Goal: Find specific fact: Find specific fact

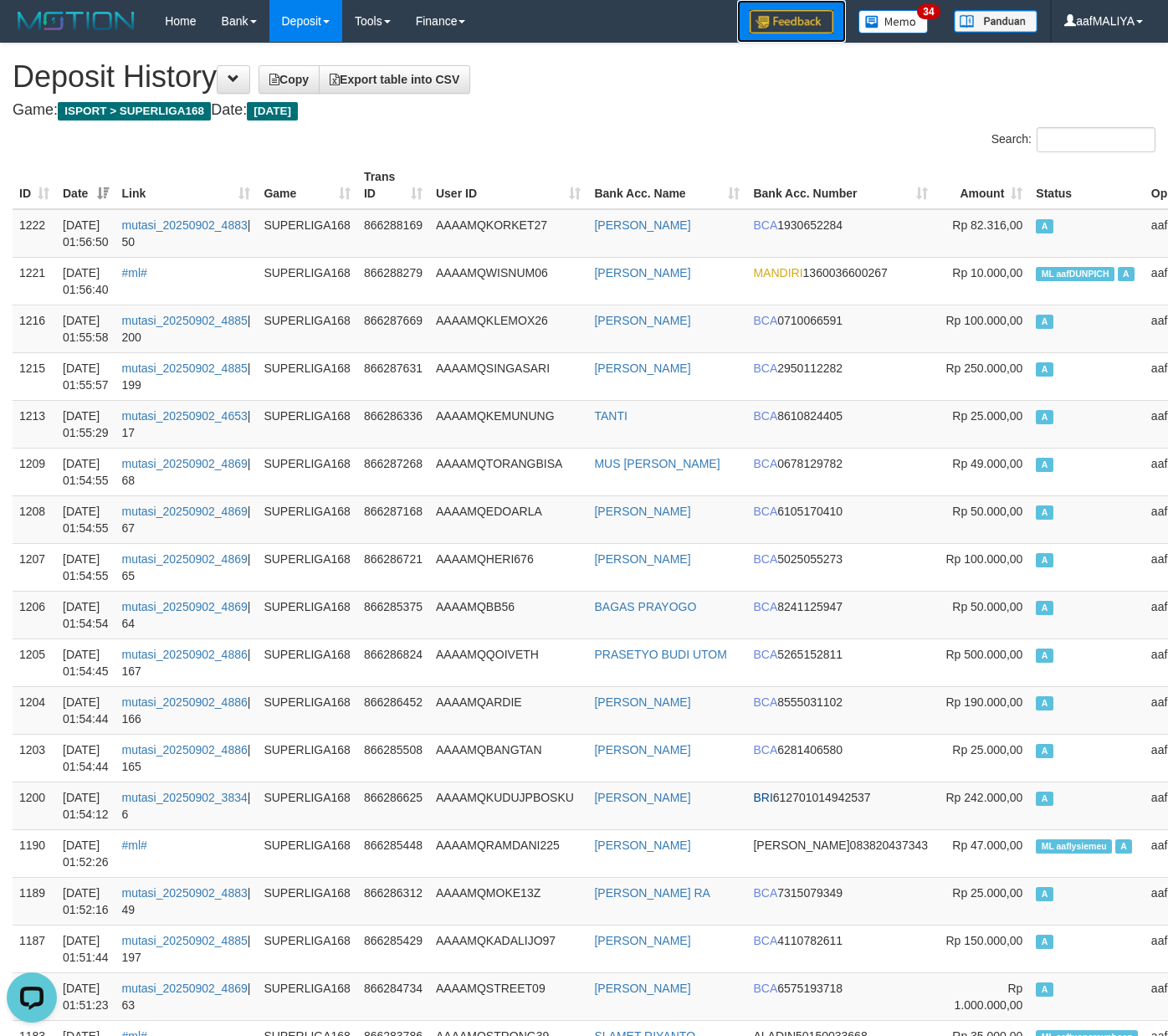
click at [780, 35] on link at bounding box center [791, 21] width 109 height 42
click at [519, 406] on td "AAAAMQKEMUNUNG" at bounding box center [508, 424] width 158 height 48
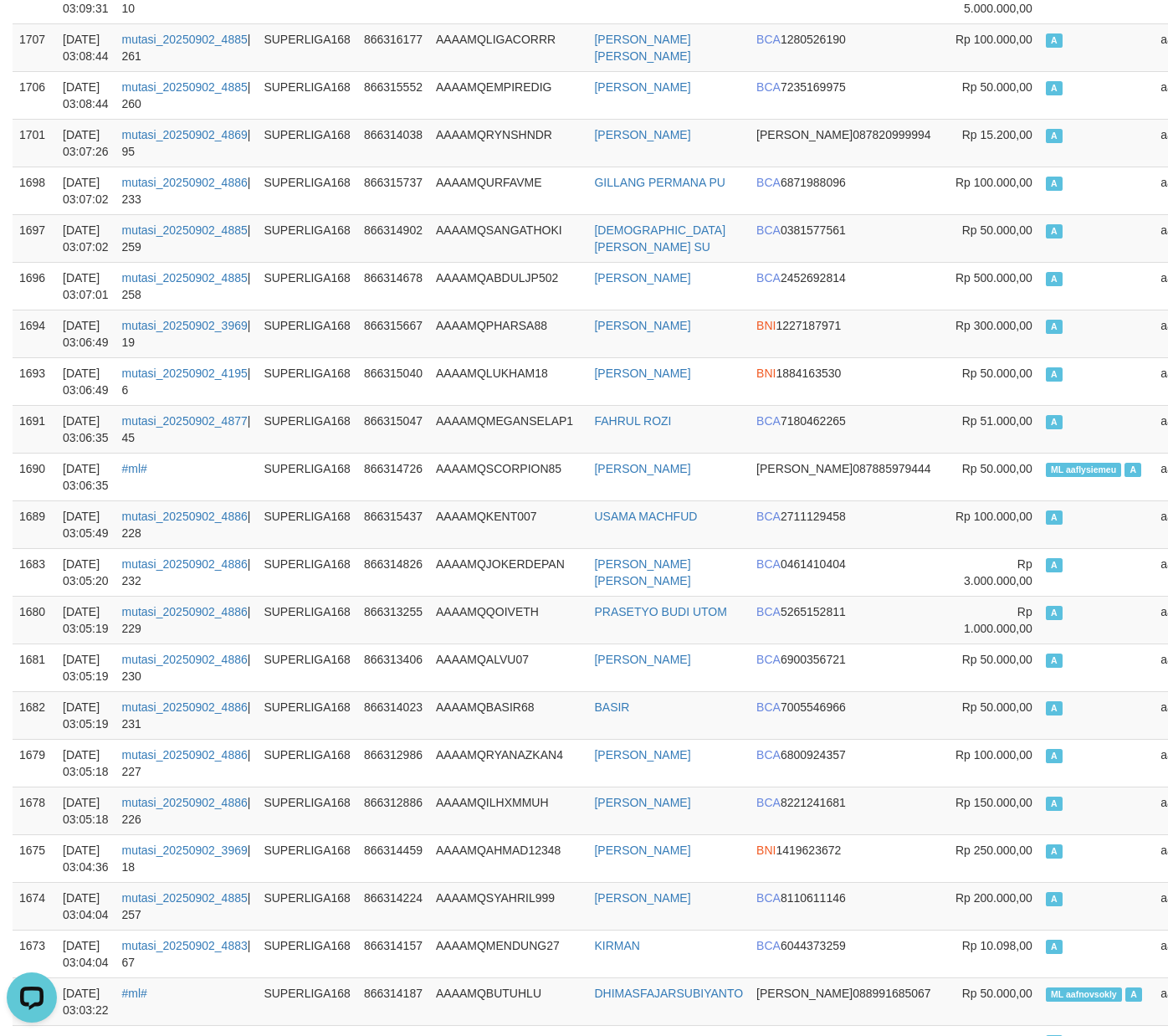
scroll to position [1004, 0]
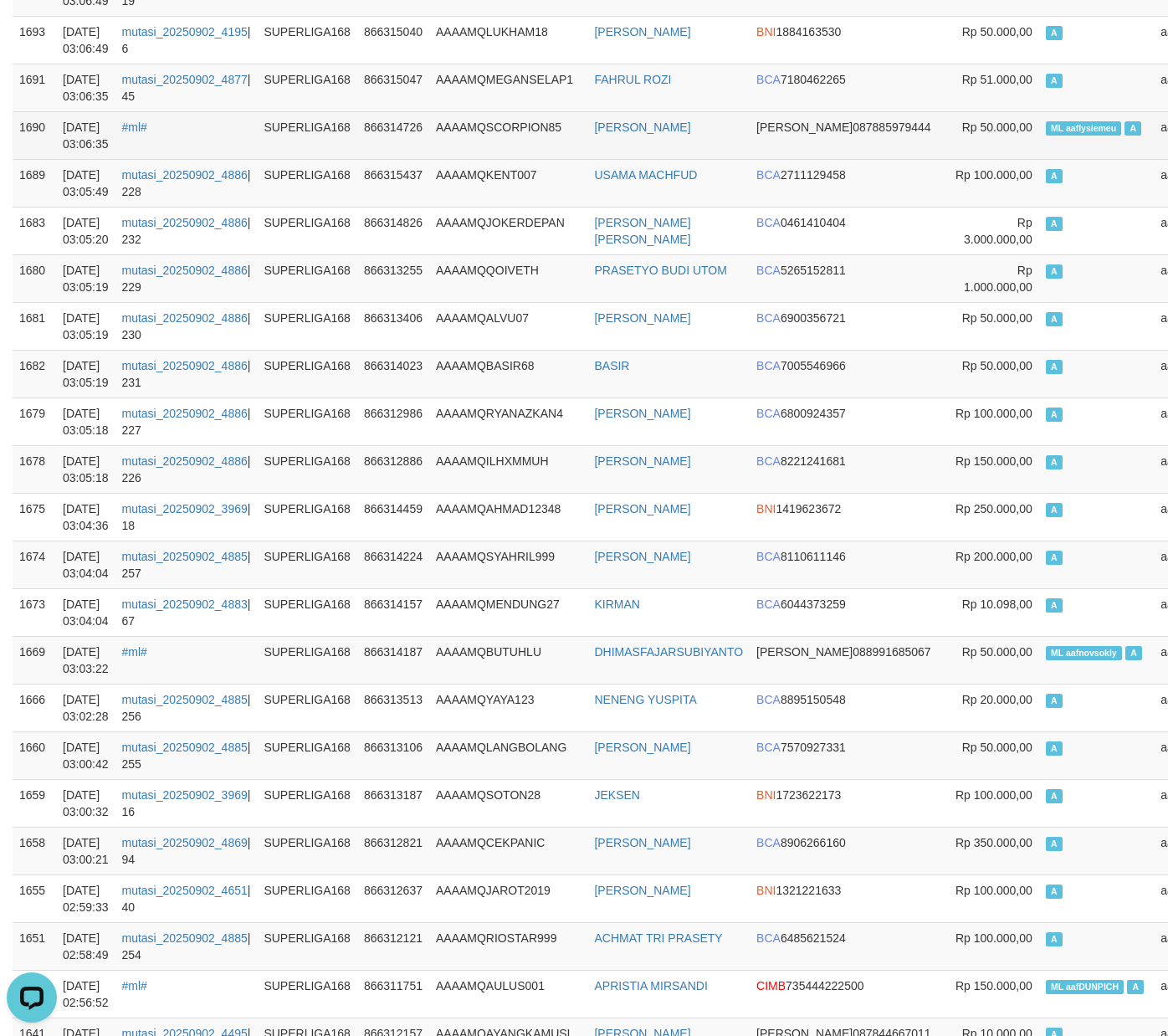
drag, startPoint x: 1027, startPoint y: 171, endPoint x: 1021, endPoint y: 154, distance: 18.0
click at [1039, 168] on td "A" at bounding box center [1097, 182] width 115 height 48
click at [1039, 146] on td "ML aaflysiemeu A" at bounding box center [1097, 135] width 115 height 48
click at [1039, 144] on td "ML aaflysiemeu A" at bounding box center [1097, 135] width 115 height 48
copy td "ML aaflysiemeu A"
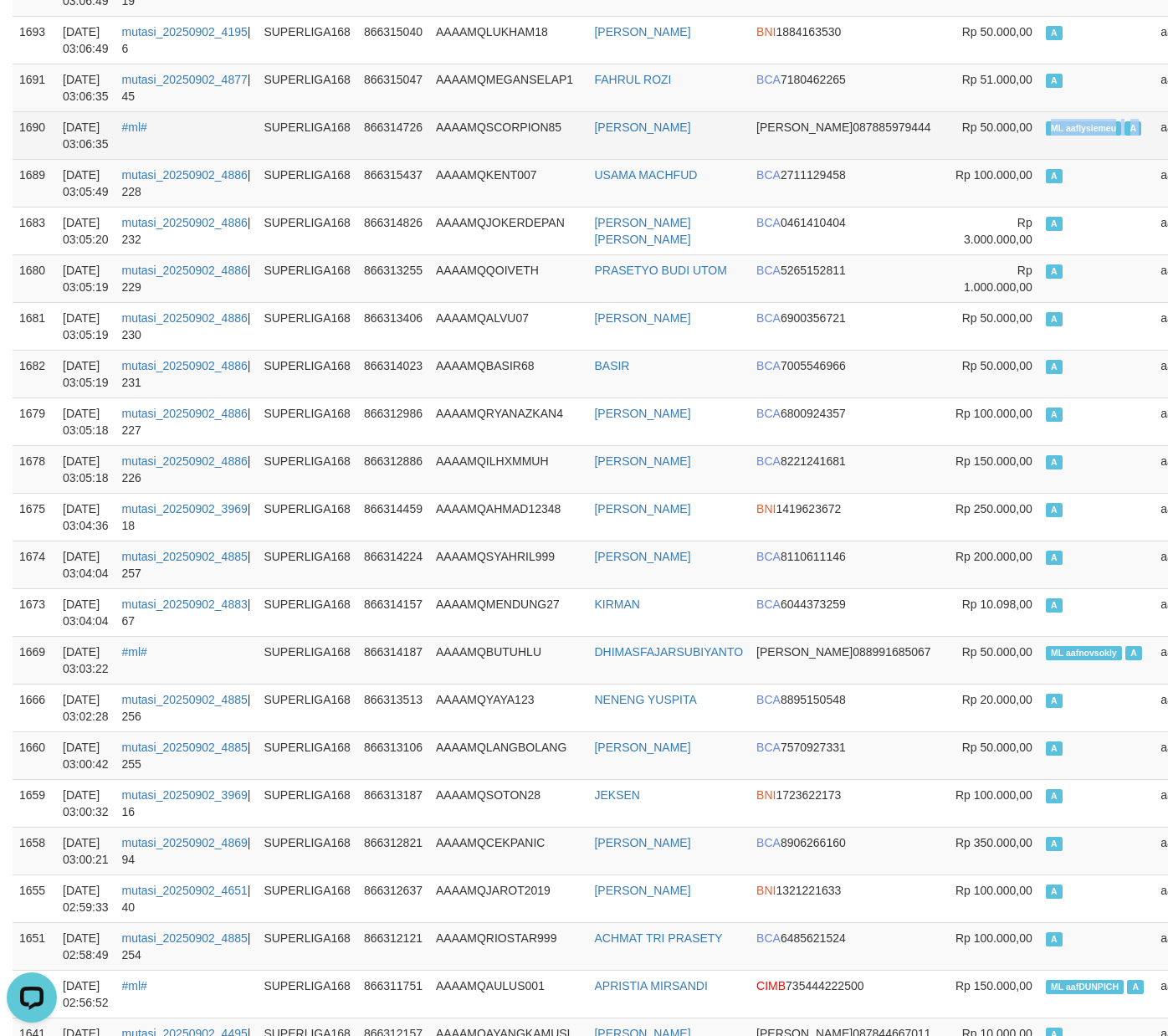
click at [1039, 144] on td "ML aaflysiemeu A" at bounding box center [1097, 135] width 115 height 48
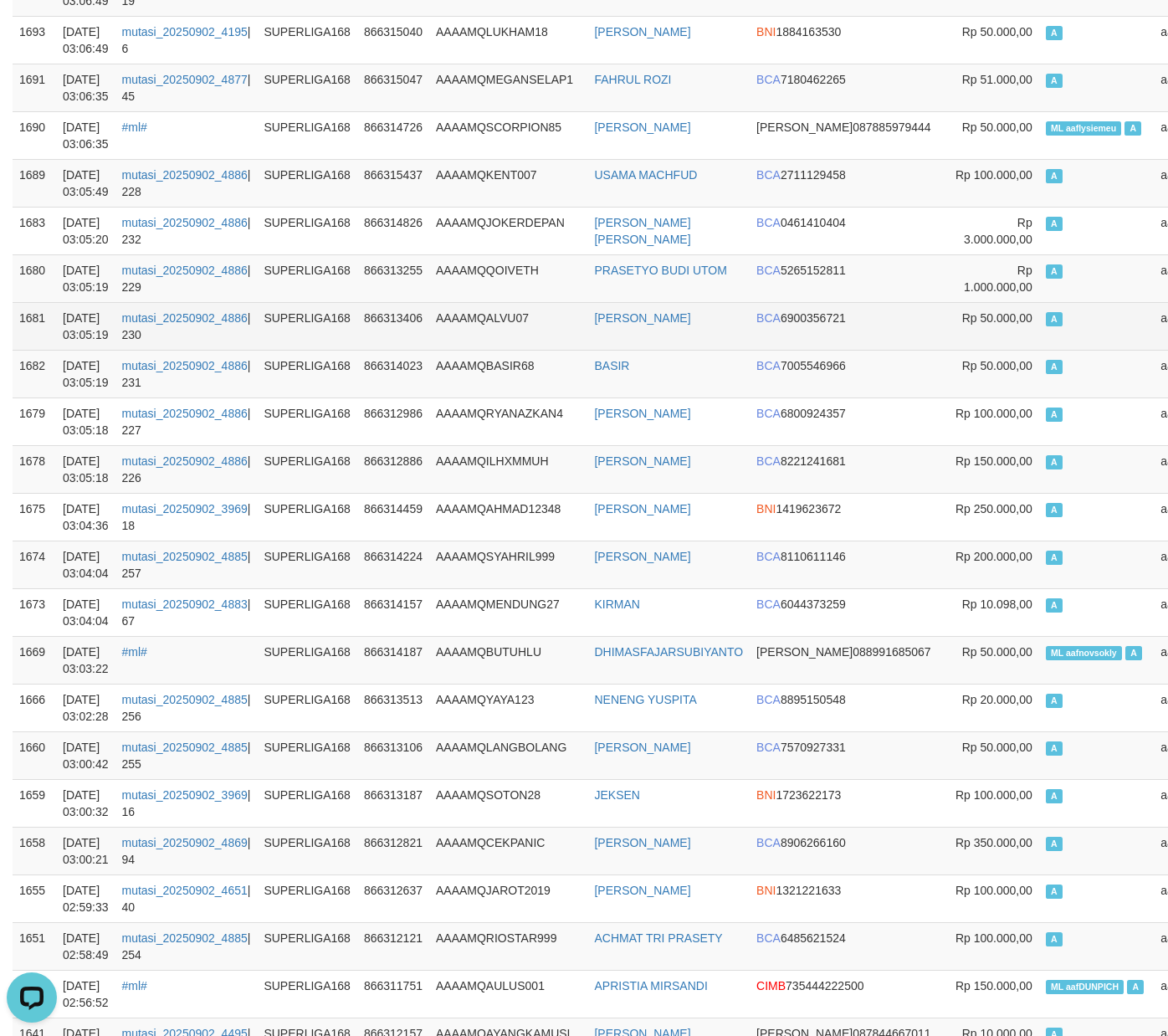
click at [1039, 308] on td "A" at bounding box center [1097, 326] width 115 height 48
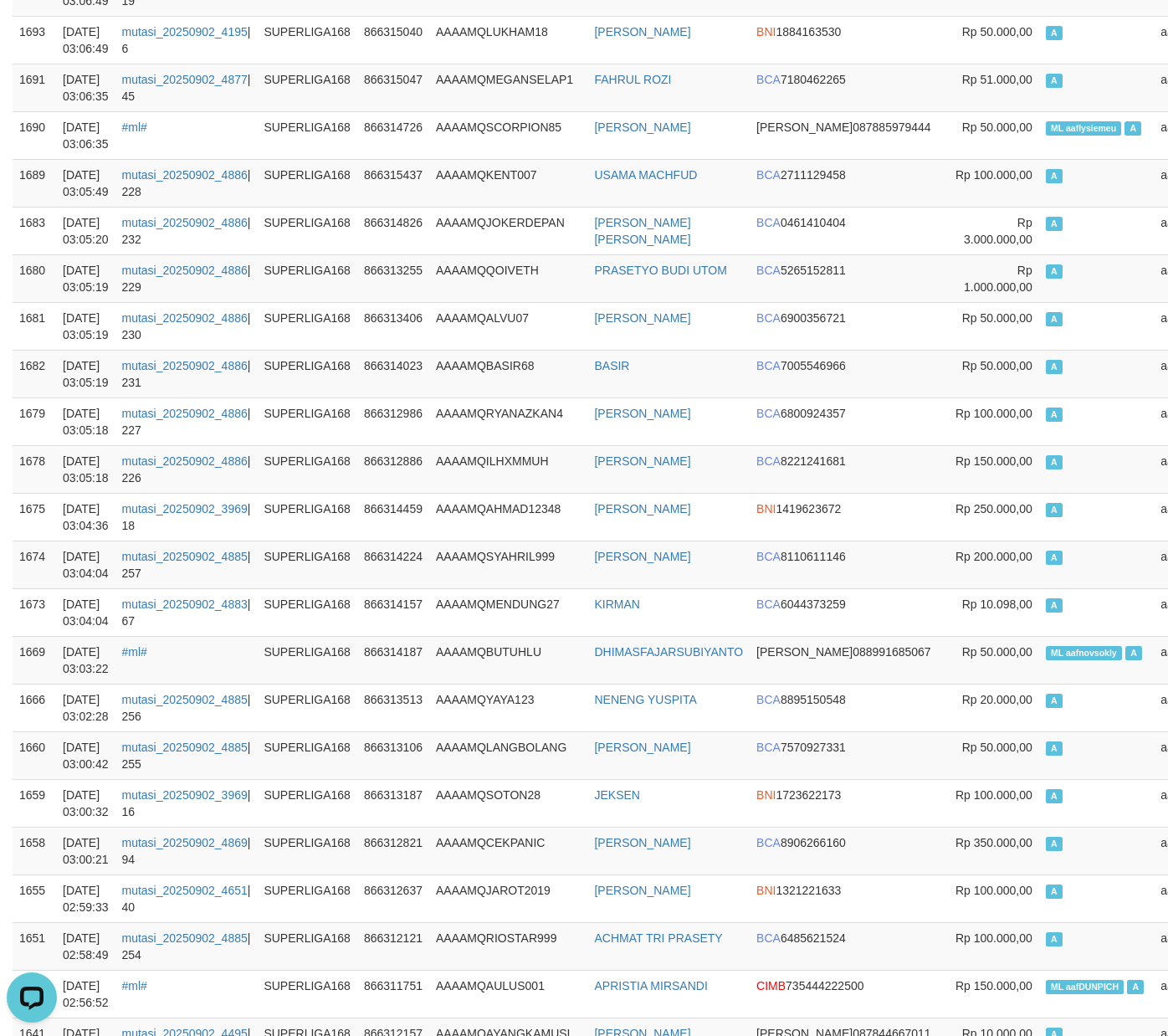
scroll to position [2201, 0]
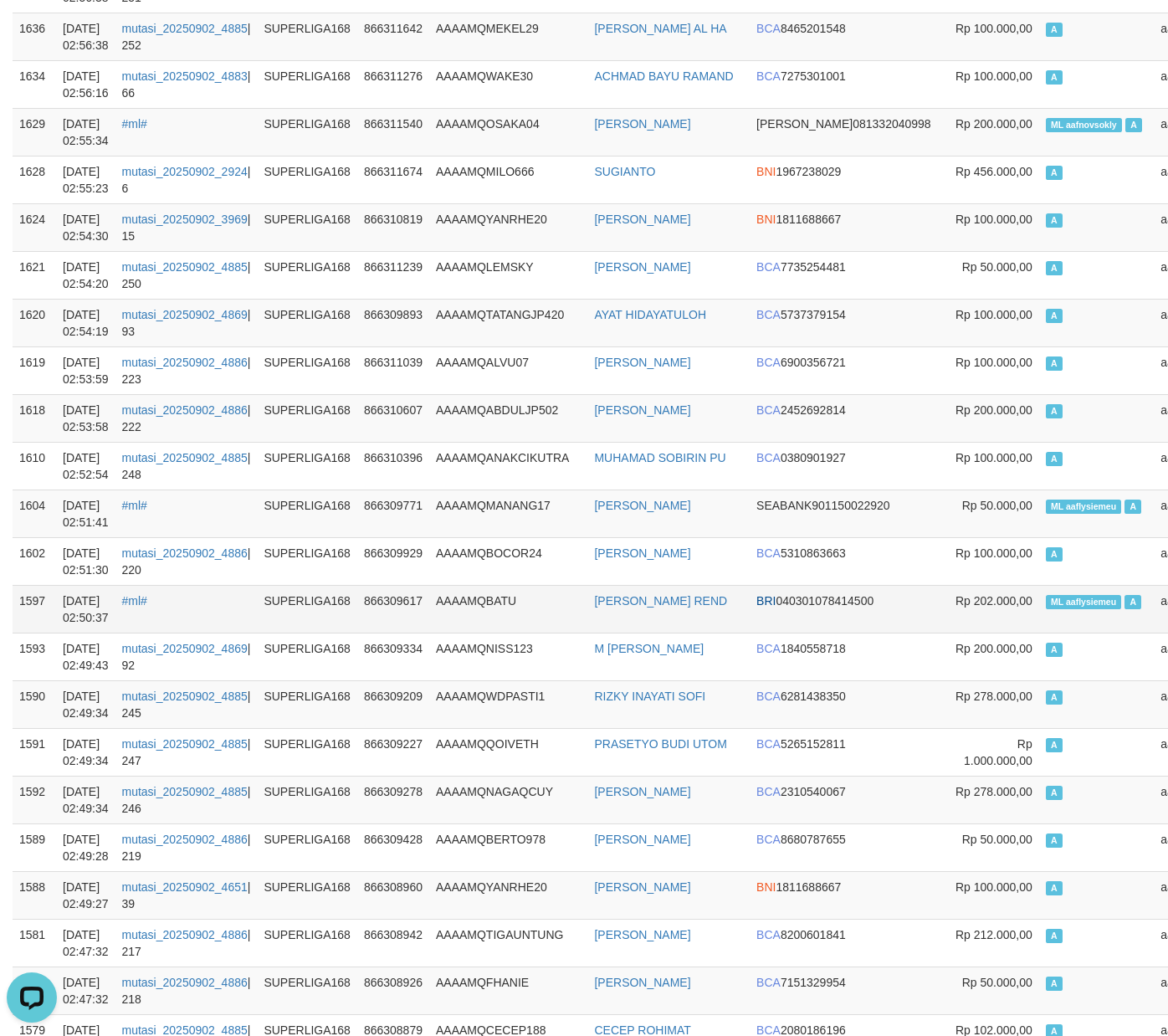
click at [1039, 604] on td "ML aaflysiemeu A" at bounding box center [1097, 609] width 115 height 48
click at [1039, 606] on td "ML aaflysiemeu A" at bounding box center [1097, 609] width 115 height 48
click at [1039, 604] on td "ML aaflysiemeu A" at bounding box center [1097, 609] width 115 height 48
drag, startPoint x: 989, startPoint y: 164, endPoint x: 989, endPoint y: 154, distance: 10.0
click at [1039, 156] on td "ML aafnovsokly A" at bounding box center [1097, 131] width 115 height 48
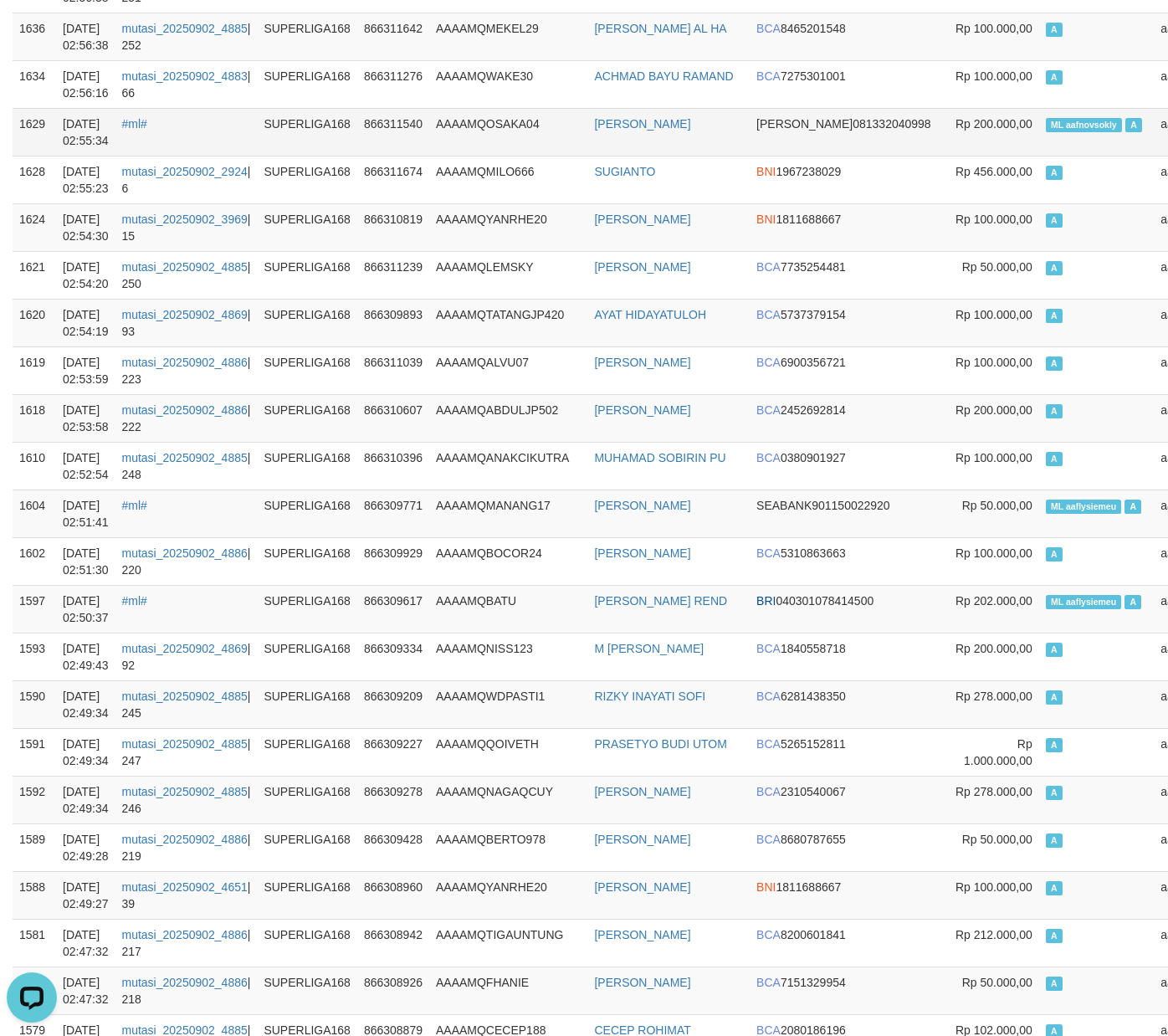
click at [1039, 154] on td "ML aafnovsokly A" at bounding box center [1097, 131] width 115 height 48
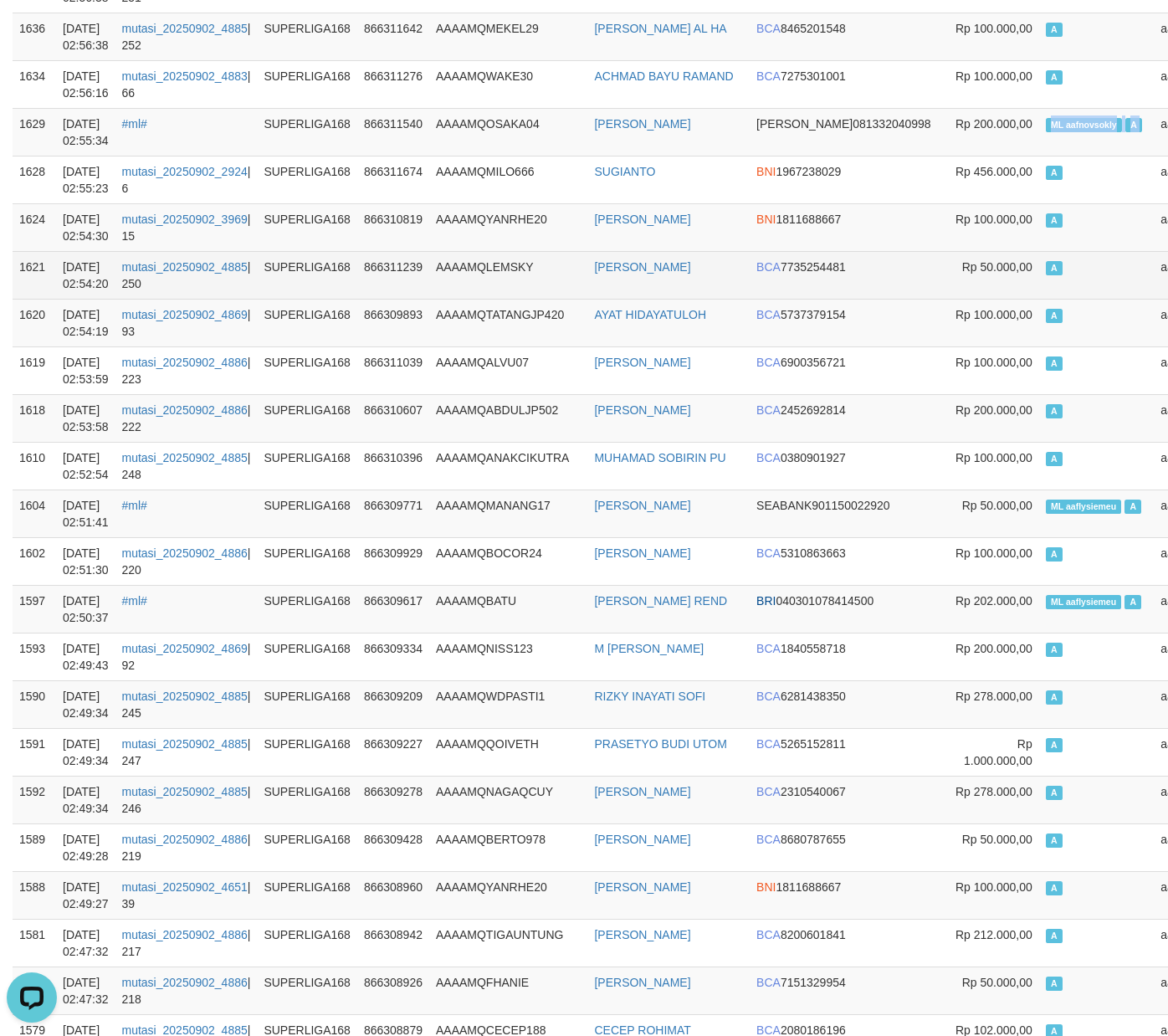
copy td "ML aafnovsokly A"
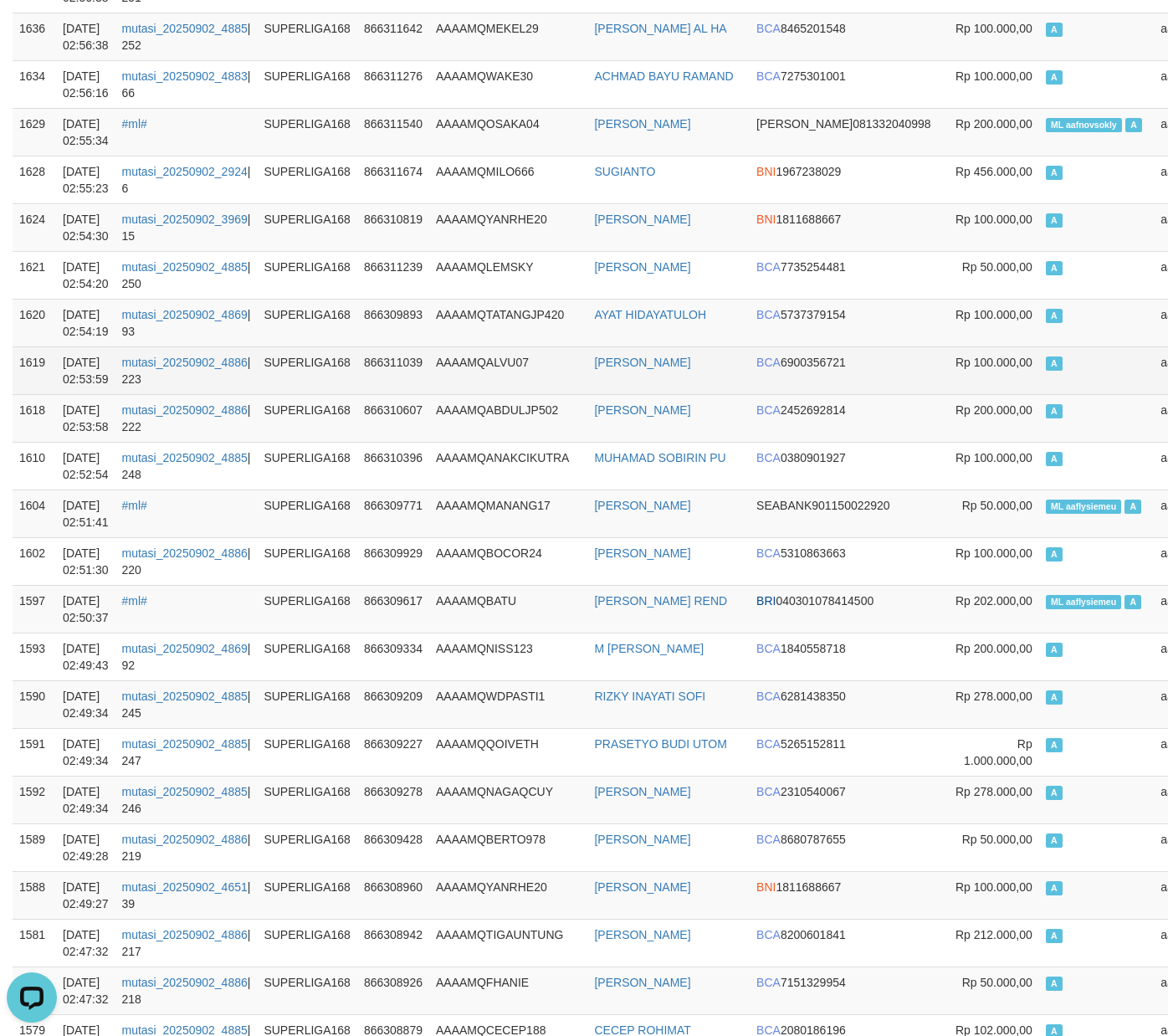
click at [1039, 390] on td "A" at bounding box center [1097, 370] width 115 height 48
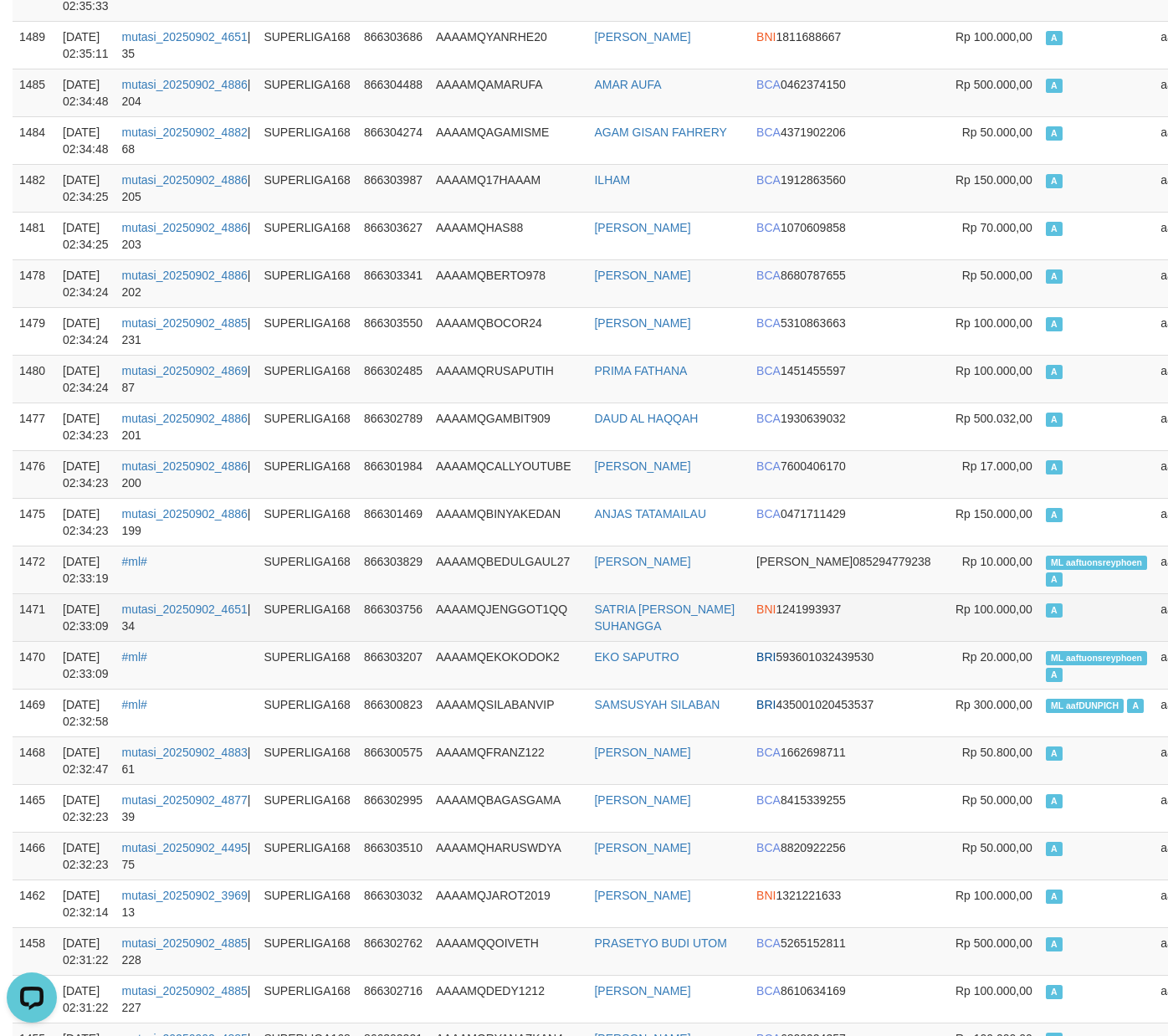
scroll to position [5078, 0]
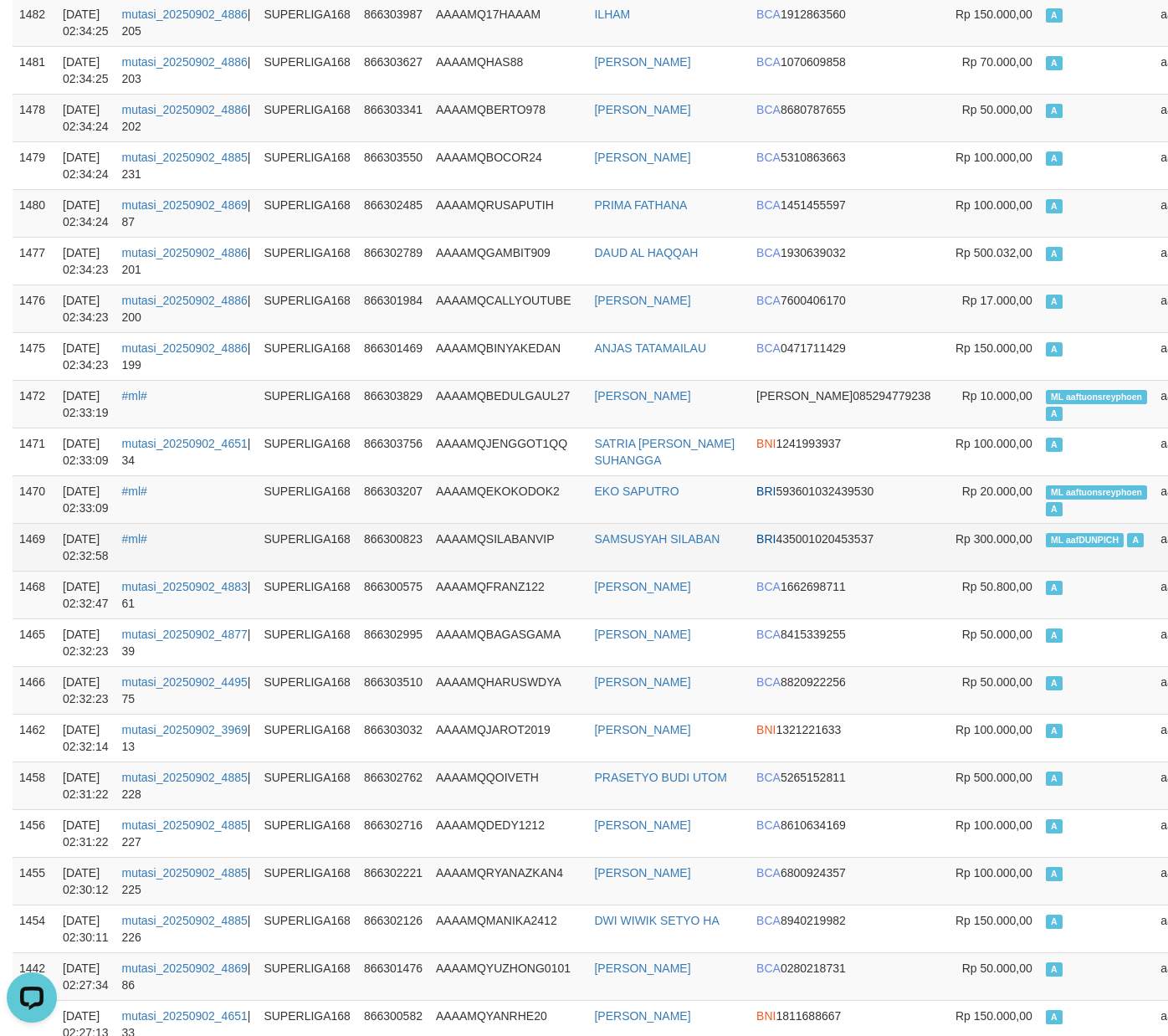
click at [1039, 560] on td "ML aafDUNPICH A" at bounding box center [1097, 547] width 115 height 48
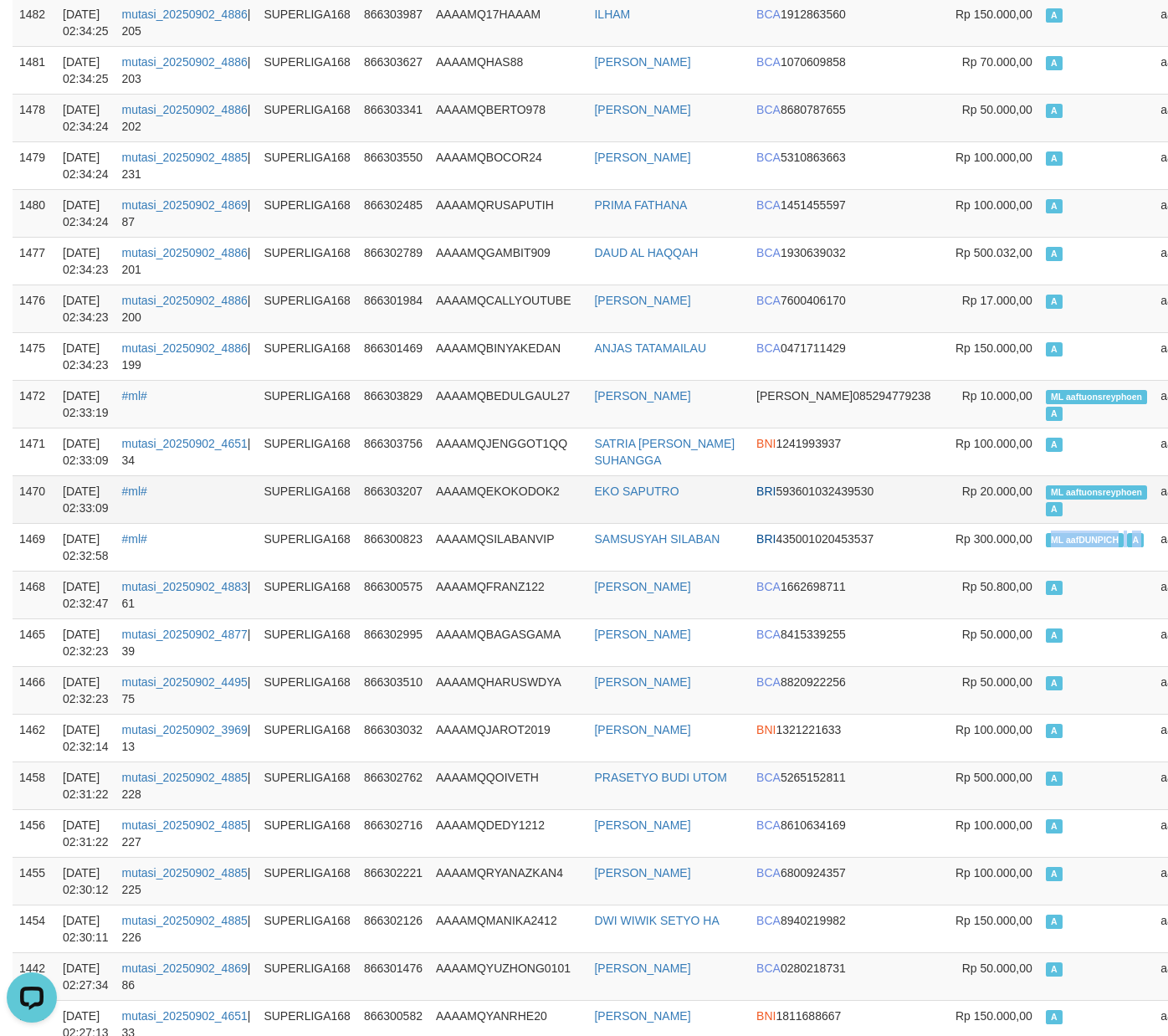
copy td "ML aafDUNPICH A"
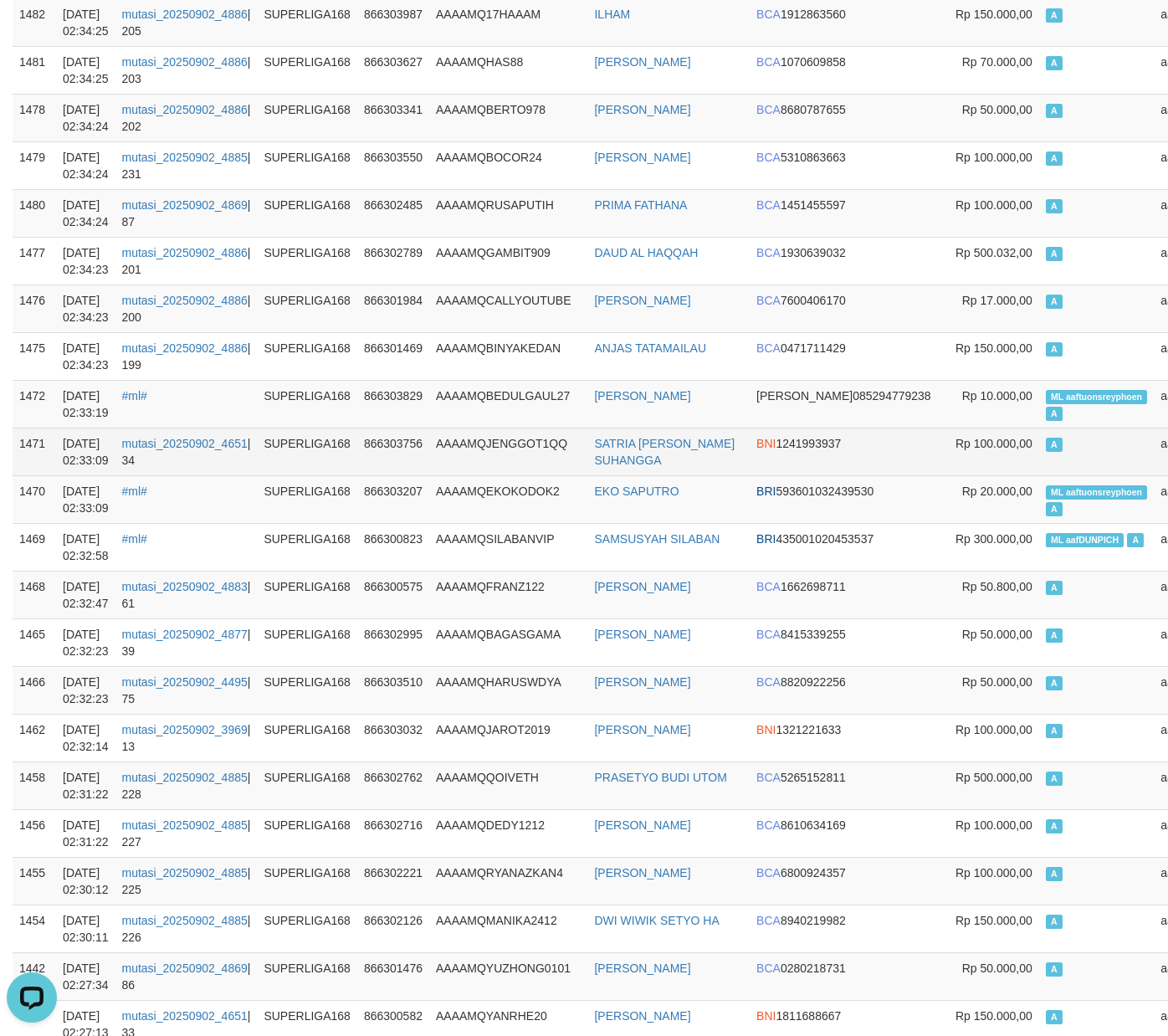
click at [577, 473] on td "AAAAMQJENGGOT1QQ" at bounding box center [508, 451] width 158 height 48
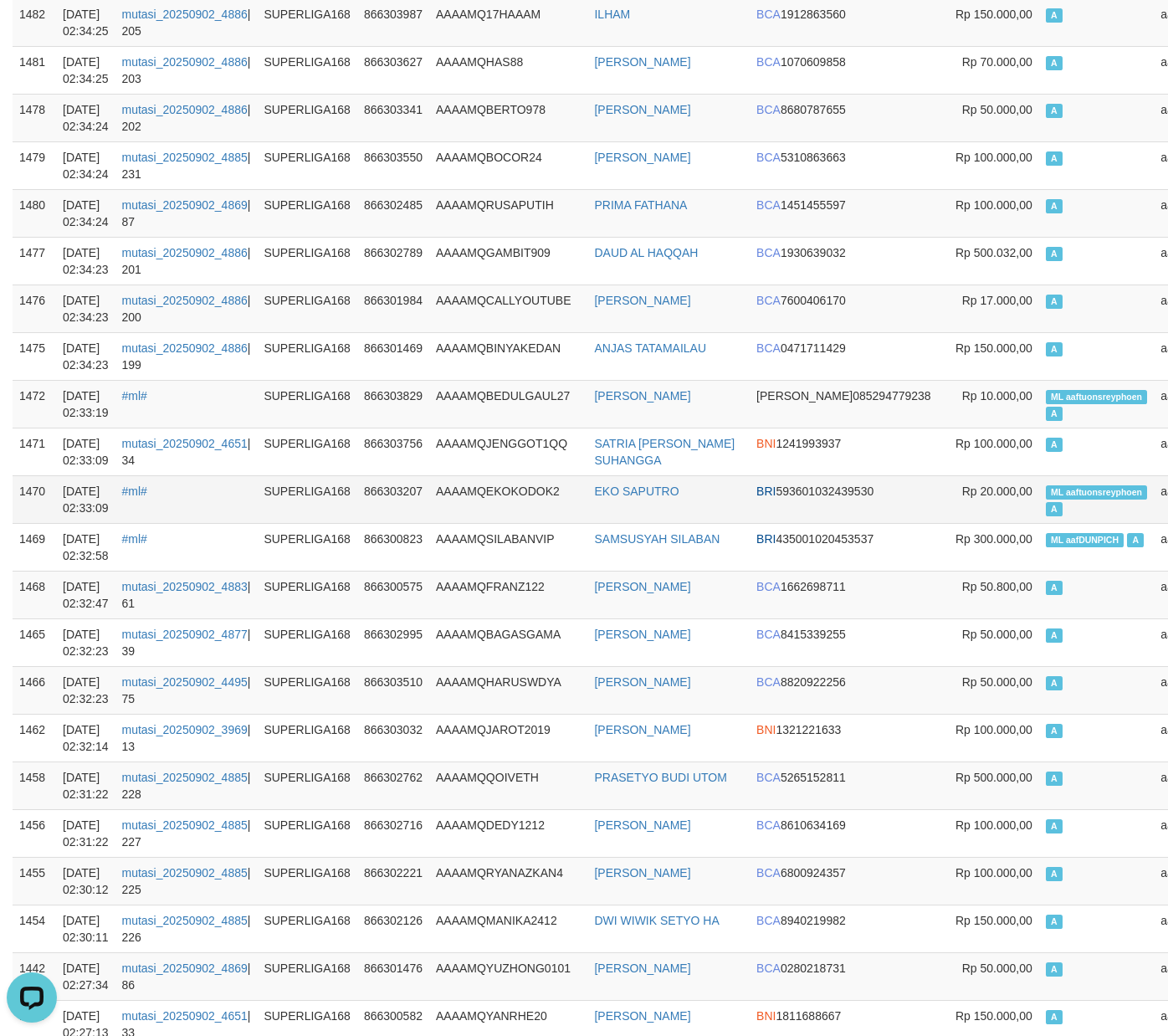
click at [1039, 511] on td "ML aaftuonsreyphoen A" at bounding box center [1097, 499] width 115 height 48
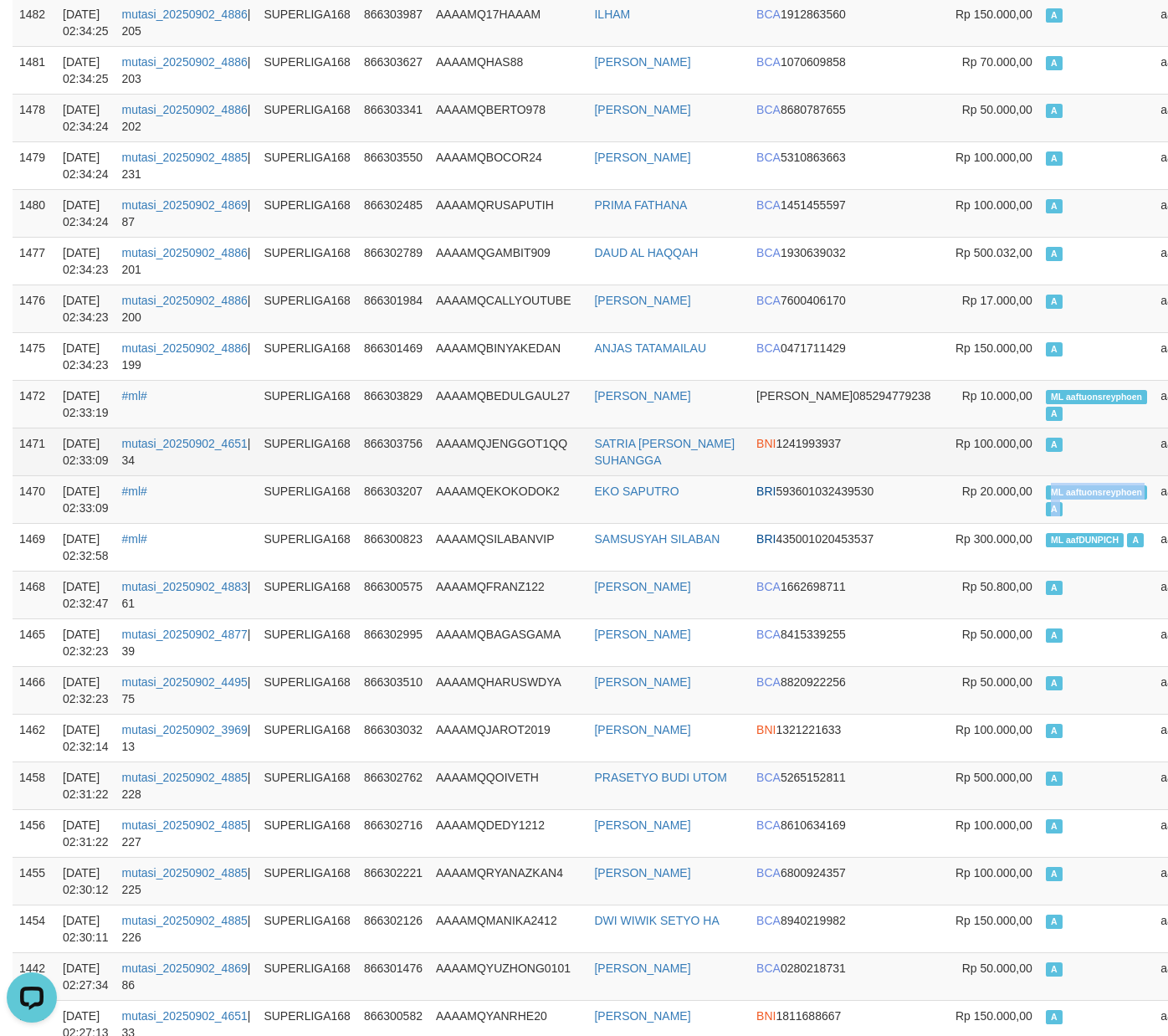
copy td "ML aaftuonsreyphoen A"
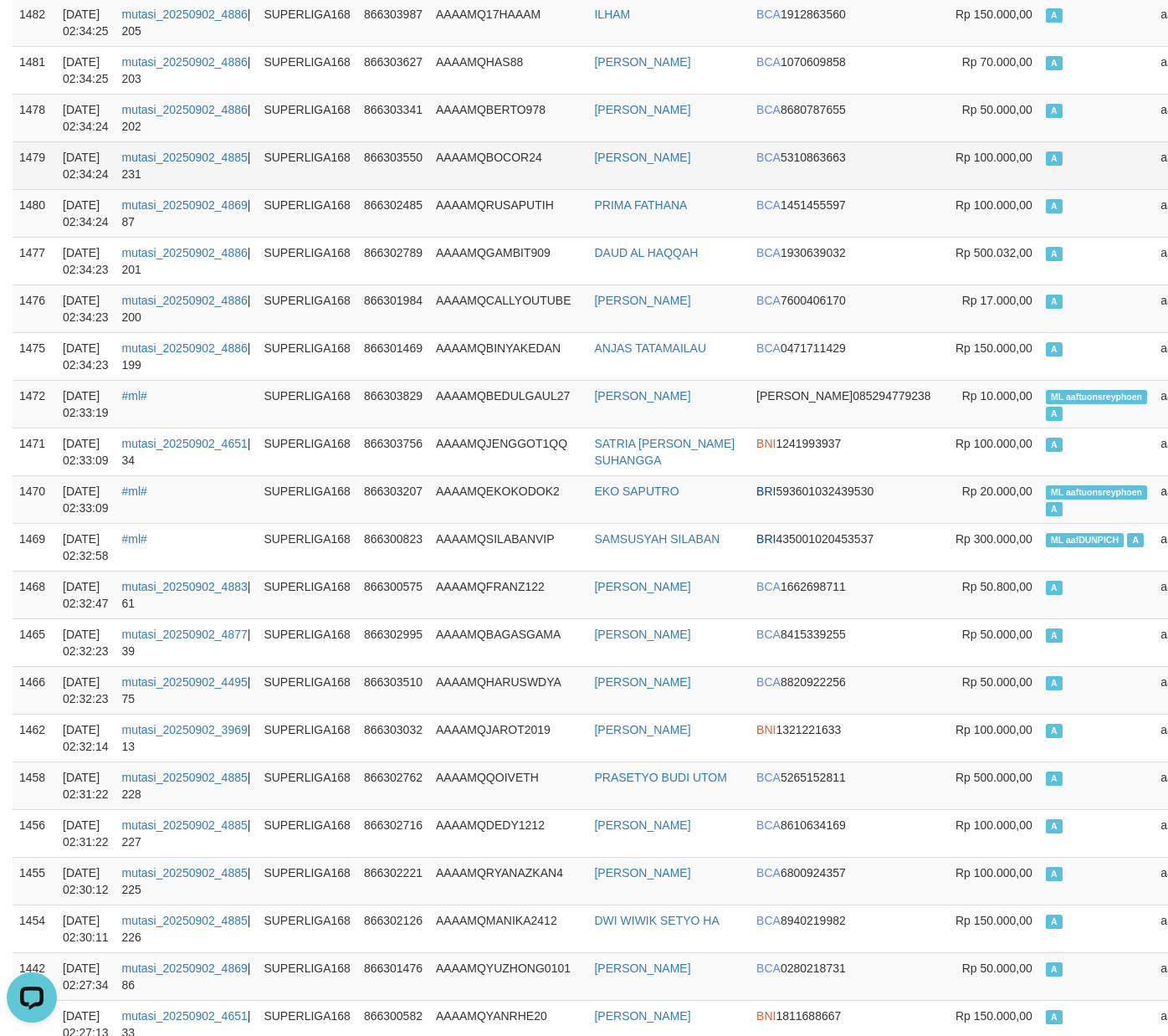
click at [1085, 184] on tr "1479 [DATE] 02:34:24 mutasi_20250902_4885 | 231 SUPERLIGA168 866303550 AAAAMQBO…" at bounding box center [637, 165] width 1249 height 48
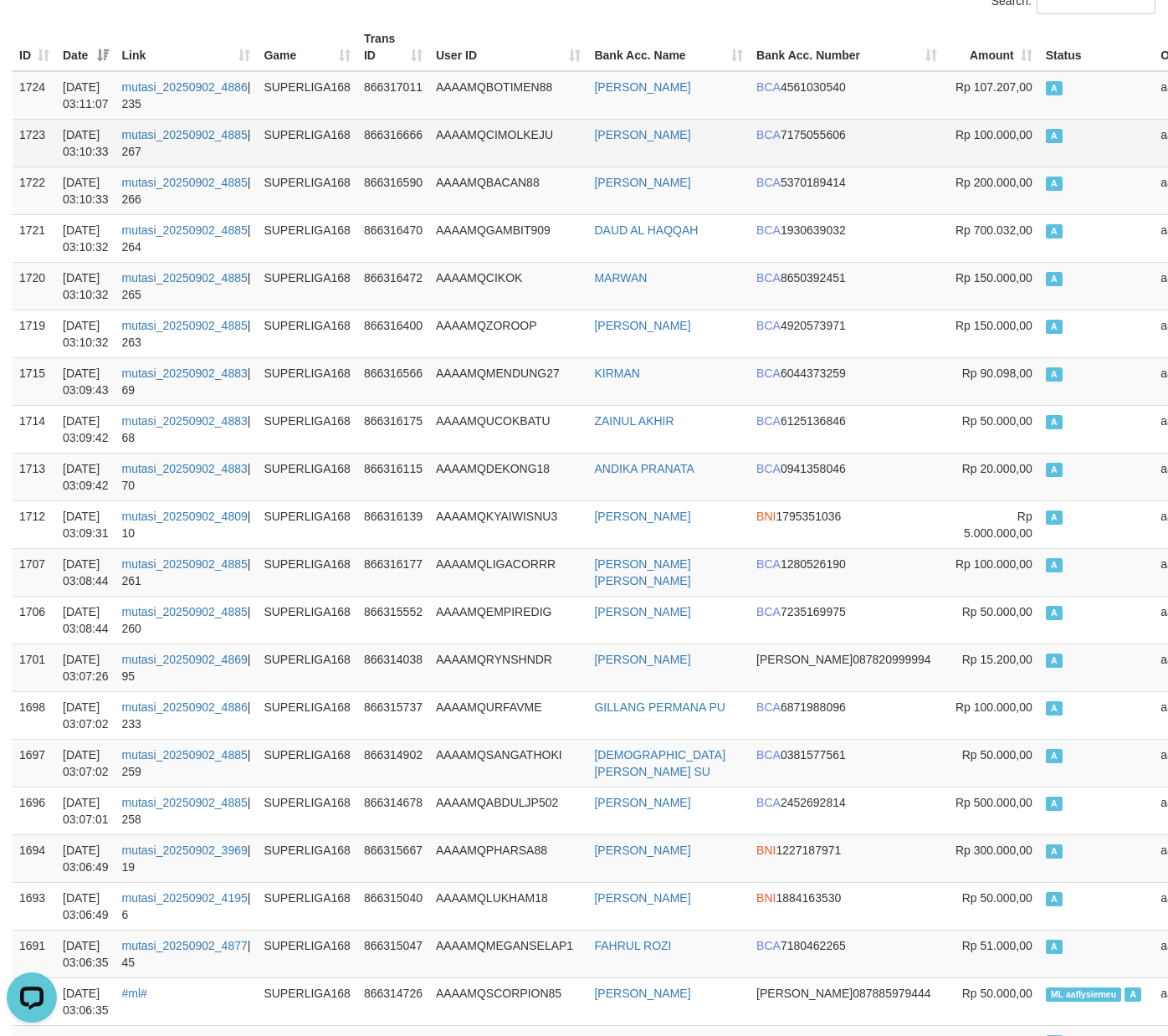
scroll to position [0, 0]
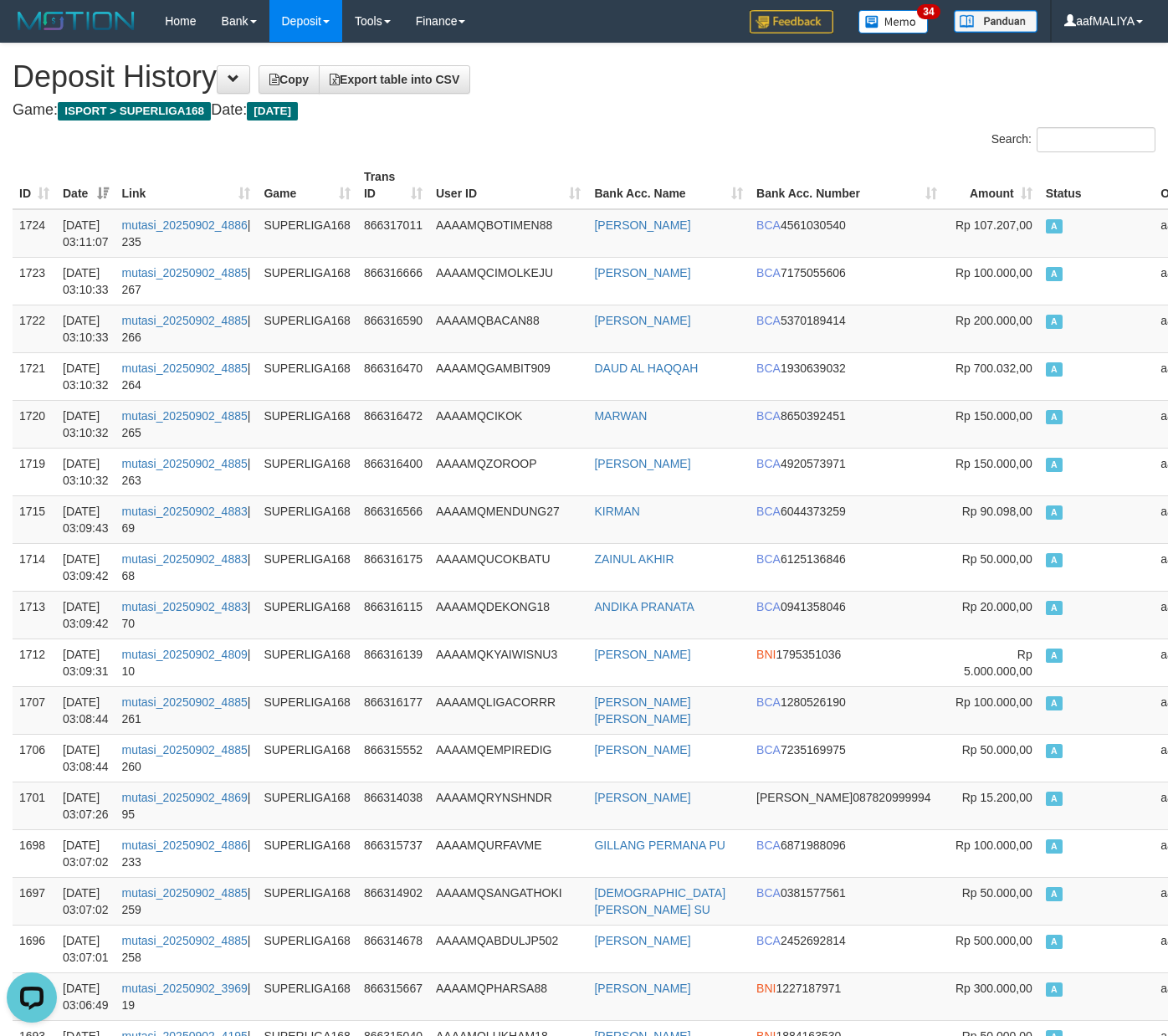
drag, startPoint x: 677, startPoint y: 115, endPoint x: 496, endPoint y: 266, distance: 235.7
click at [677, 116] on h4 "Game: ISPORT > SUPERLIGA168 Date: [DATE]" at bounding box center [583, 111] width 1143 height 17
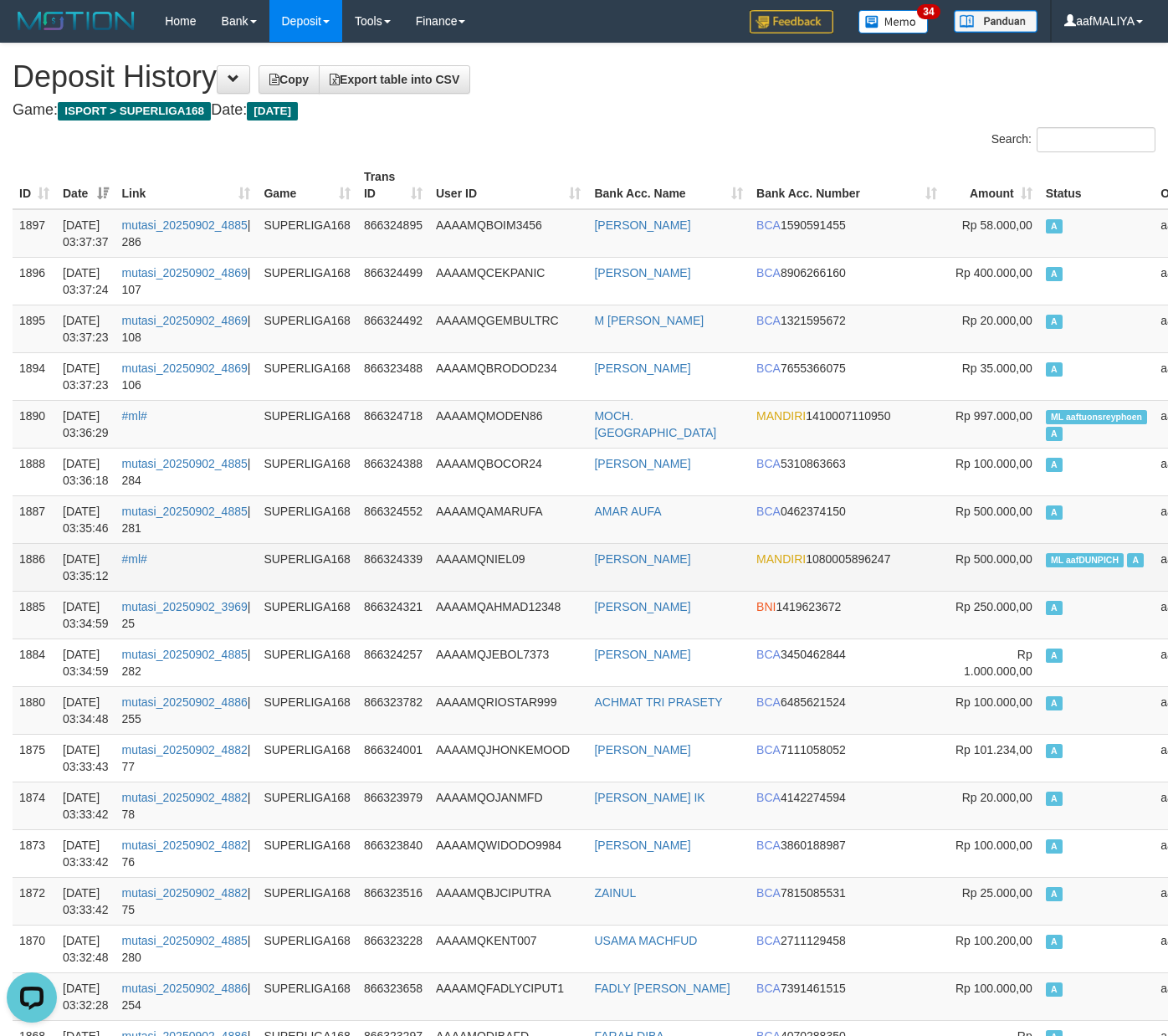
click at [1039, 576] on td "ML aafDUNPICH A" at bounding box center [1097, 566] width 115 height 48
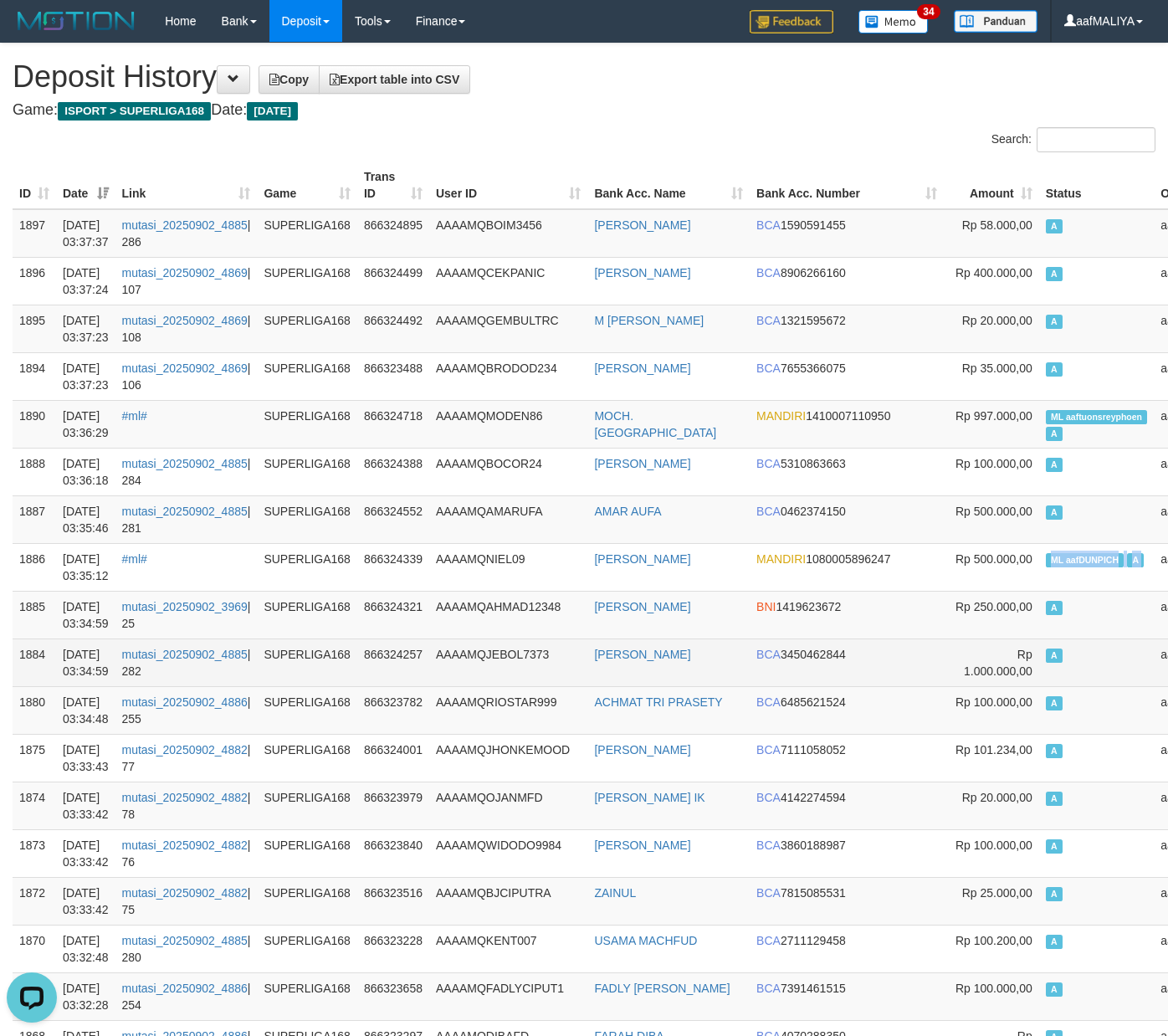
copy td "ML aafDUNPICH A"
click at [1039, 672] on td "A" at bounding box center [1097, 662] width 115 height 48
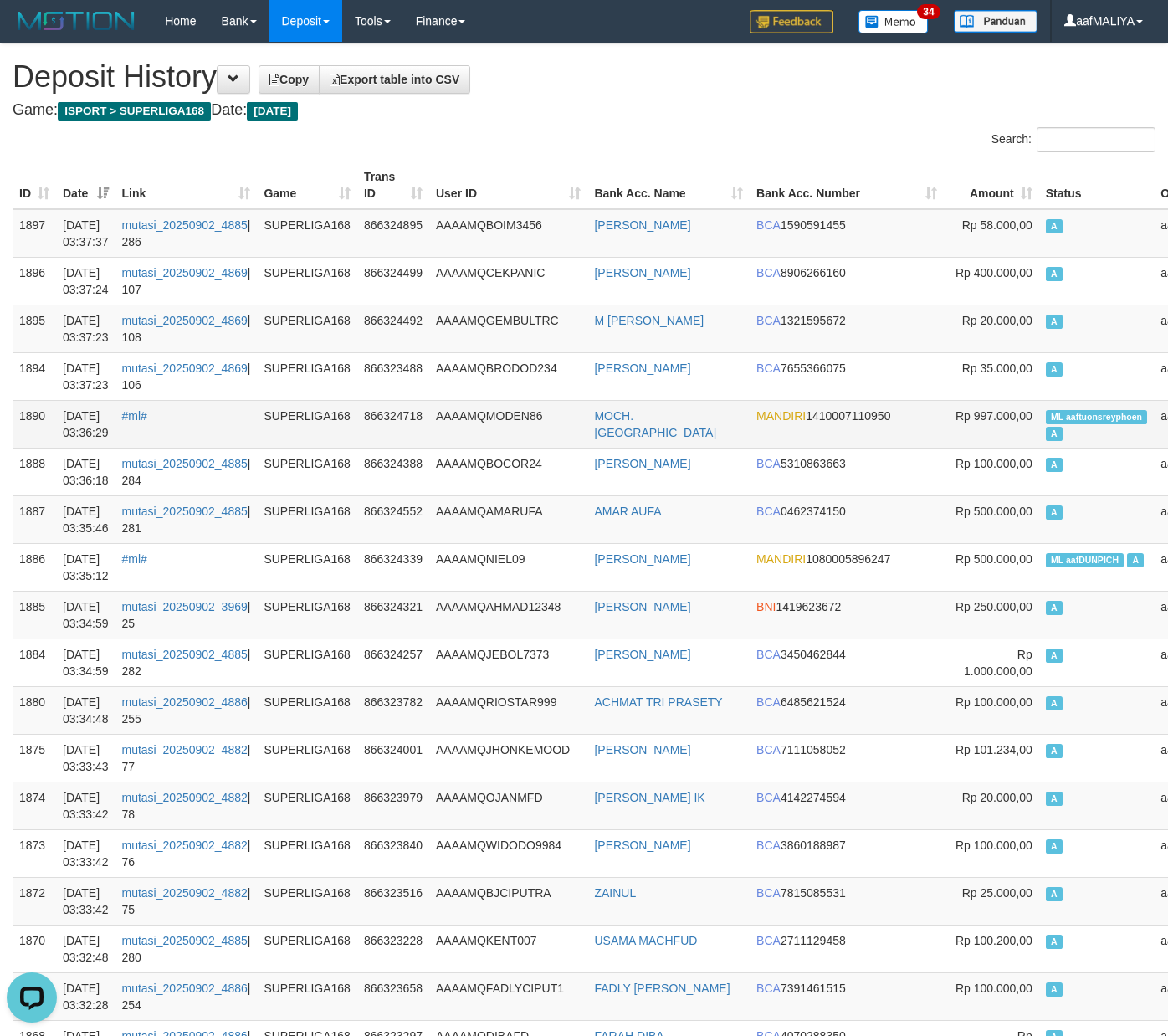
click at [1046, 424] on span "ML aaftuonsreyphoen" at bounding box center [1097, 417] width 102 height 14
copy td "ML aaftuonsreyphoen A"
click at [1046, 424] on span "ML aaftuonsreyphoen" at bounding box center [1097, 417] width 102 height 14
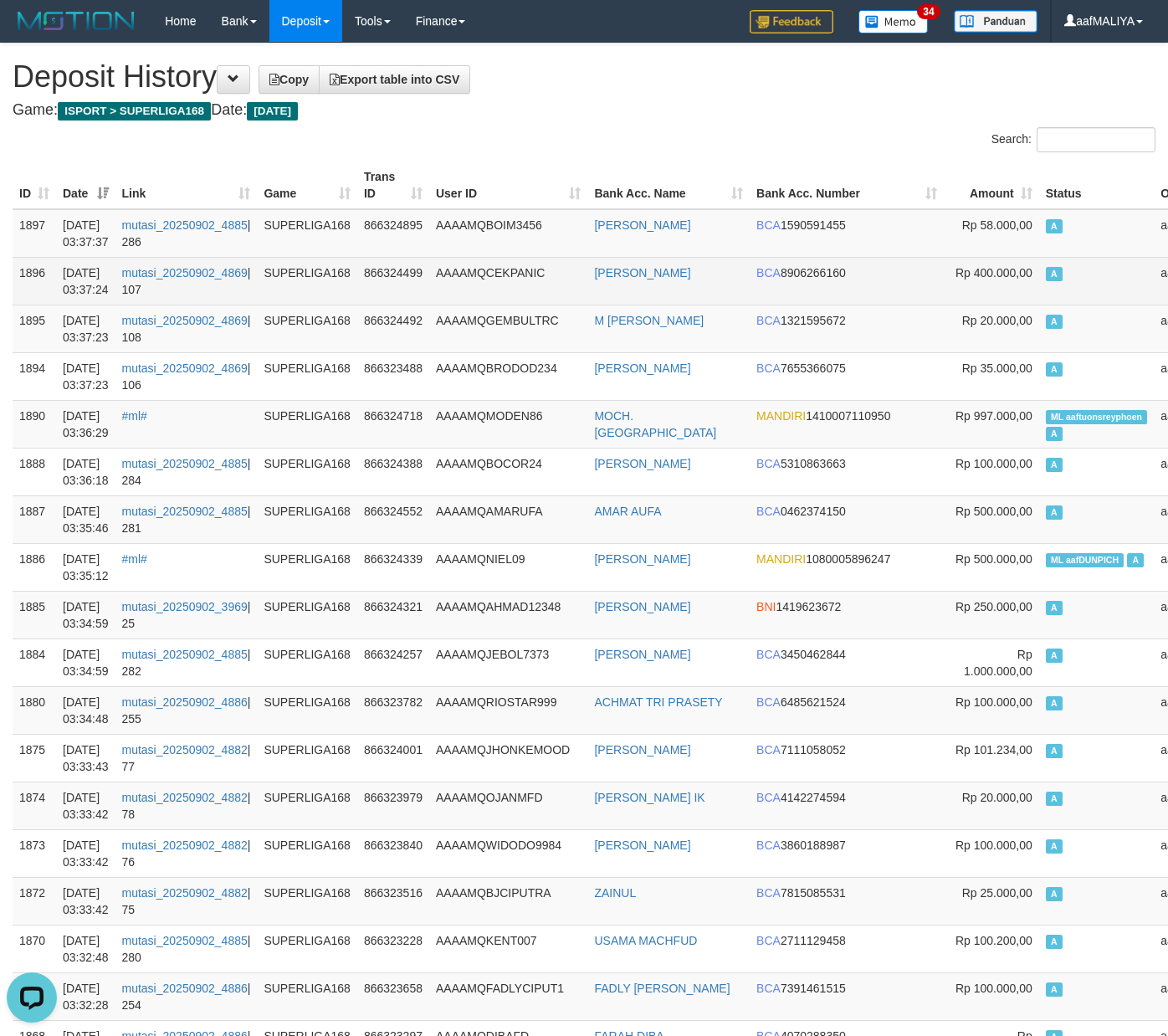
click at [1039, 286] on td "A" at bounding box center [1097, 281] width 115 height 48
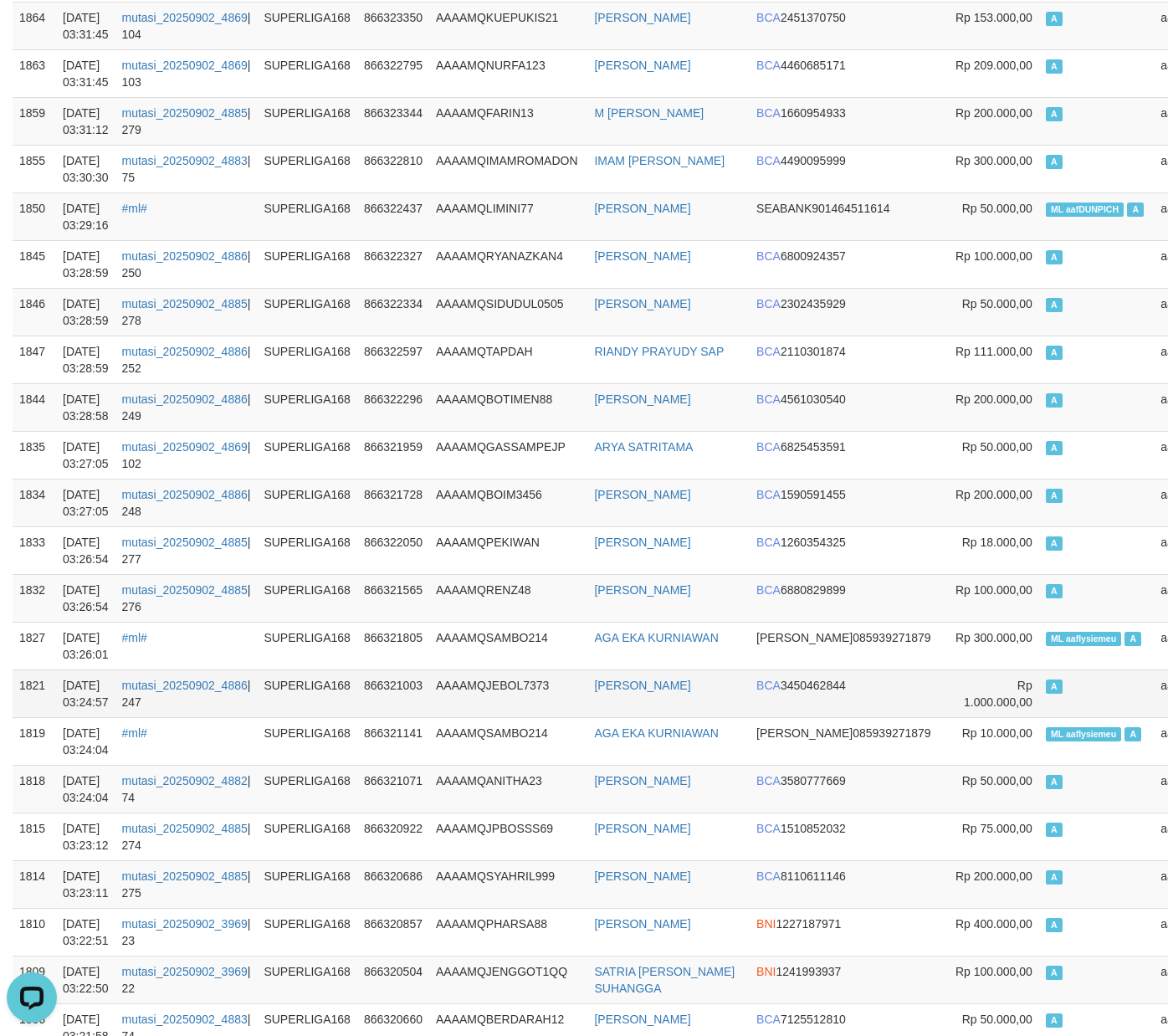
scroll to position [1116, 0]
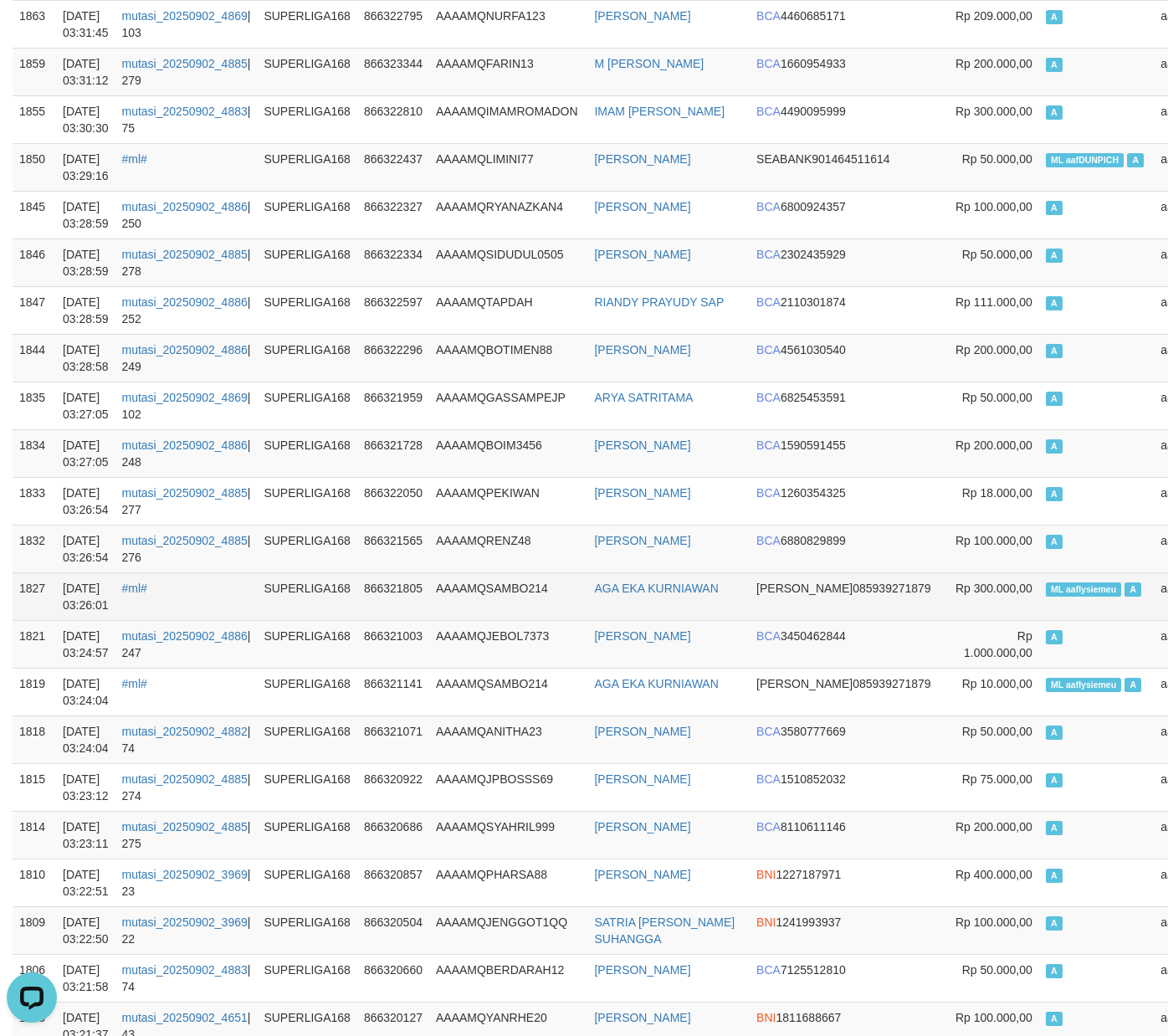
click at [1039, 604] on td "ML aaflysiemeu A" at bounding box center [1097, 596] width 115 height 48
click at [1046, 596] on span "ML aaflysiemeu" at bounding box center [1083, 589] width 76 height 14
copy td "ML aaflysiemeu A"
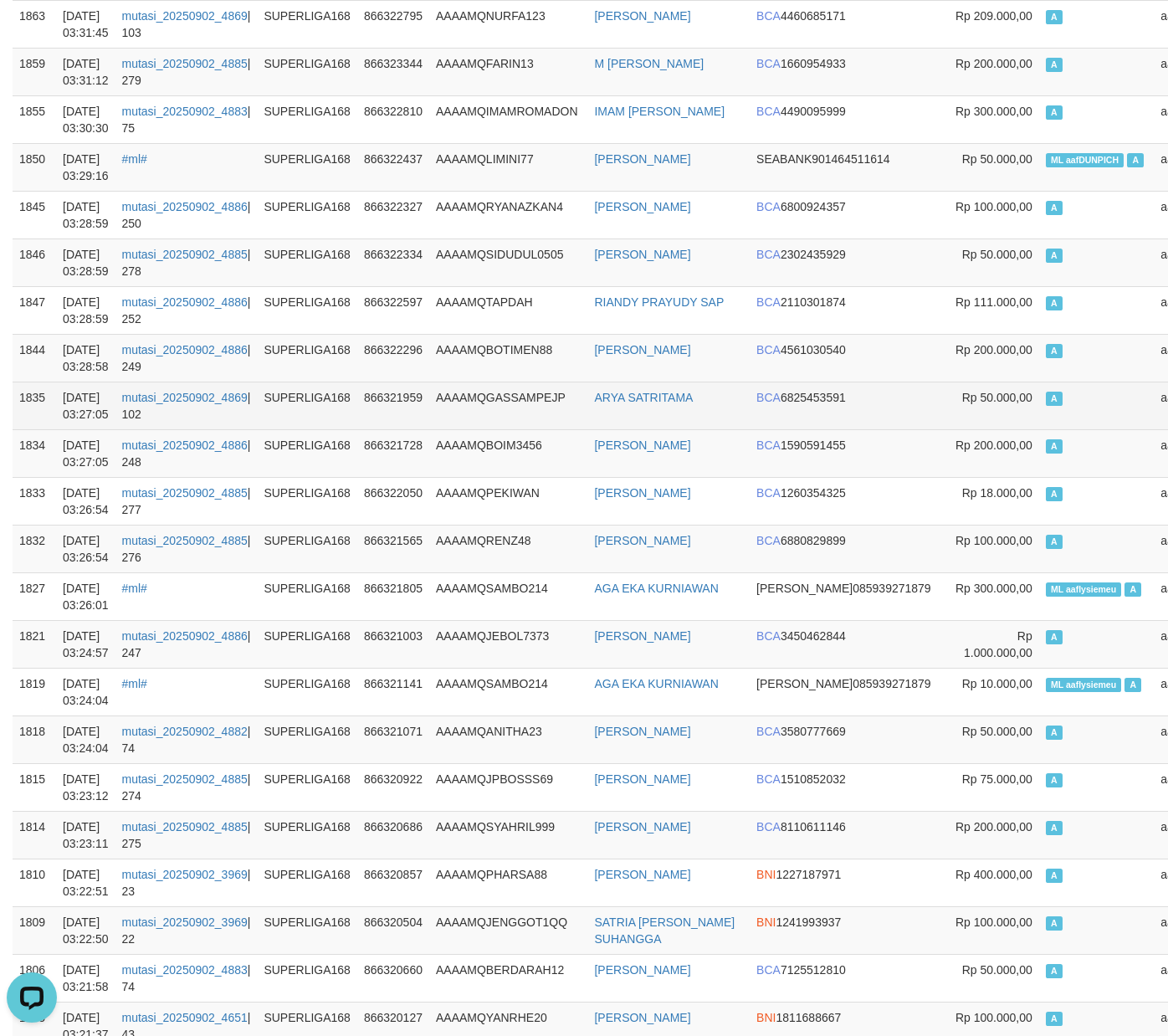
click at [1072, 423] on td "A" at bounding box center [1097, 405] width 115 height 48
